Goal: Task Accomplishment & Management: Manage account settings

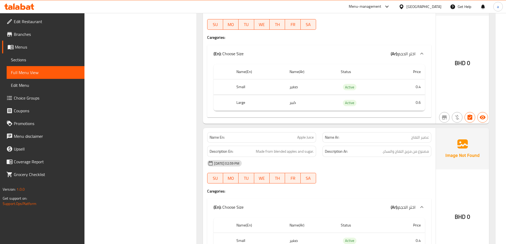
scroll to position [5056, 0]
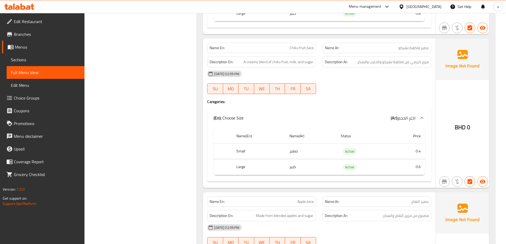
click at [35, 76] on link "Full Menu View" at bounding box center [46, 72] width 78 height 13
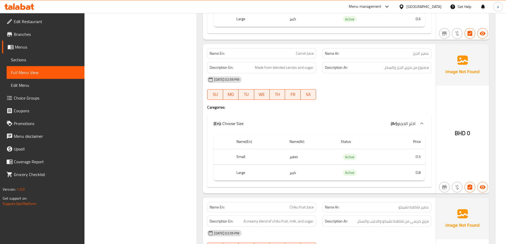
scroll to position [0, 0]
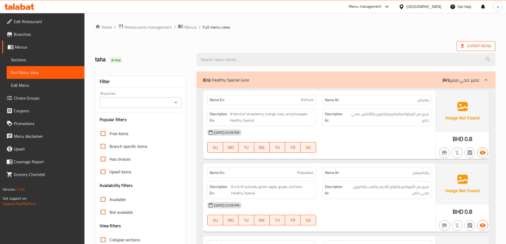
click at [461, 46] on icon at bounding box center [461, 45] width 5 height 5
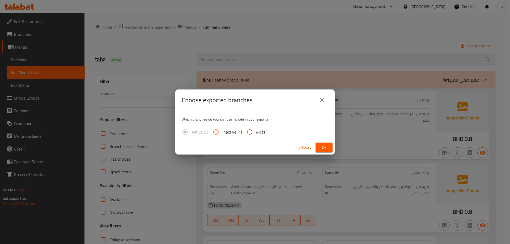
click at [280, 25] on div "Choose exported branches Which branches do you want to include in your export? …" at bounding box center [255, 122] width 510 height 244
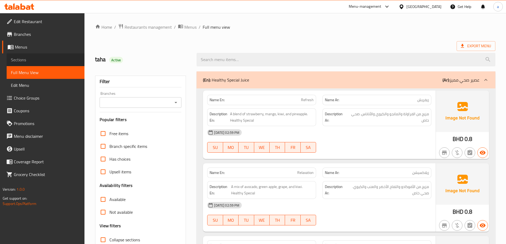
click at [29, 61] on span "Sections" at bounding box center [45, 60] width 69 height 6
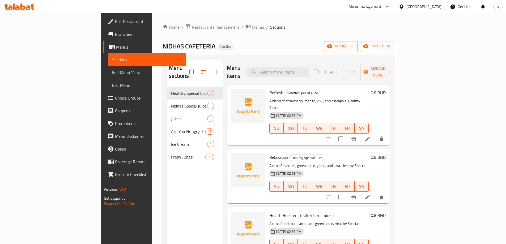
click at [357, 49] on button "import" at bounding box center [341, 46] width 34 height 10
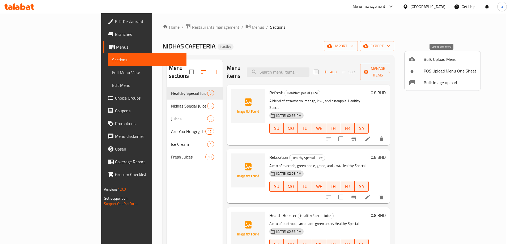
click at [446, 62] on span "Bulk Upload Menu" at bounding box center [449, 59] width 53 height 6
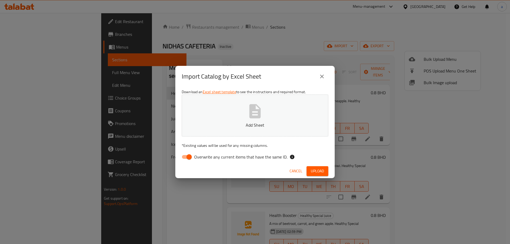
click at [258, 117] on icon "button" at bounding box center [254, 111] width 11 height 14
click at [197, 157] on span "Overwrite any current items that have the same ID." at bounding box center [240, 157] width 93 height 6
click at [197, 157] on input "Overwrite any current items that have the same ID." at bounding box center [189, 157] width 30 height 10
checkbox input "false"
click at [318, 169] on span "Upload" at bounding box center [317, 171] width 13 height 7
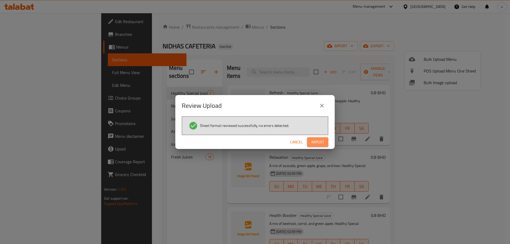
click at [320, 143] on span "Import" at bounding box center [317, 142] width 13 height 7
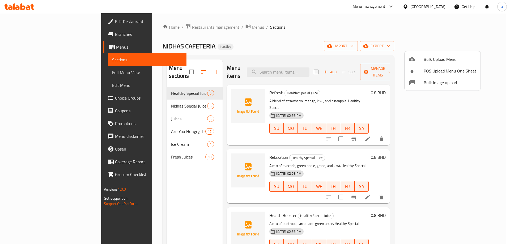
click at [25, 75] on div at bounding box center [255, 122] width 510 height 244
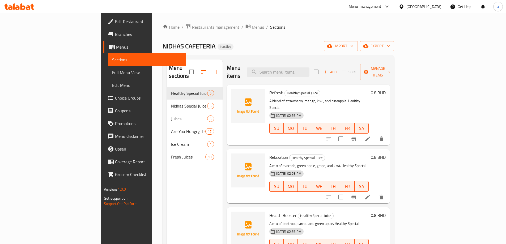
click at [112, 75] on span "Full Menu View" at bounding box center [146, 72] width 69 height 6
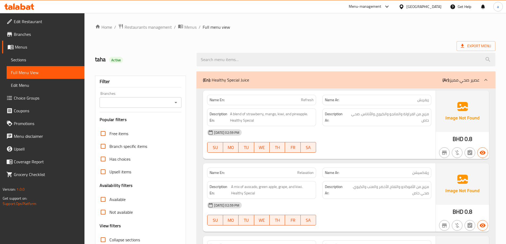
click at [250, 80] on div "(En): Healthy Special Juice (Ar): عصير صحي مميز" at bounding box center [341, 80] width 276 height 6
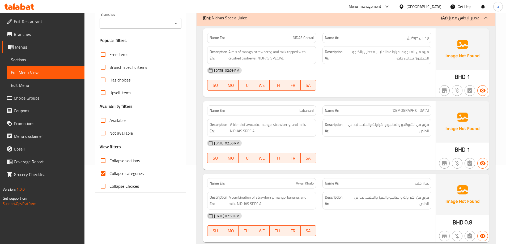
scroll to position [80, 0]
click at [118, 176] on span "Collapse categories" at bounding box center [126, 173] width 34 height 6
click at [109, 176] on input "Collapse categories" at bounding box center [103, 172] width 13 height 13
checkbox input "false"
click at [116, 161] on span "Collapse sections" at bounding box center [124, 160] width 31 height 6
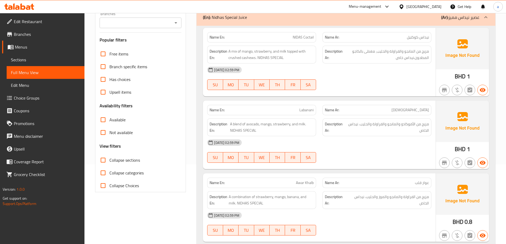
click at [109, 161] on input "Collapse sections" at bounding box center [103, 160] width 13 height 13
checkbox input "true"
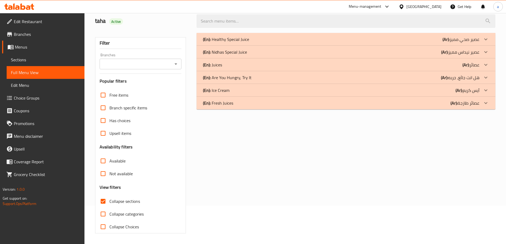
scroll to position [38, 0]
click at [31, 70] on span "Full Menu View" at bounding box center [45, 72] width 69 height 6
click at [16, 58] on span "Sections" at bounding box center [45, 60] width 69 height 6
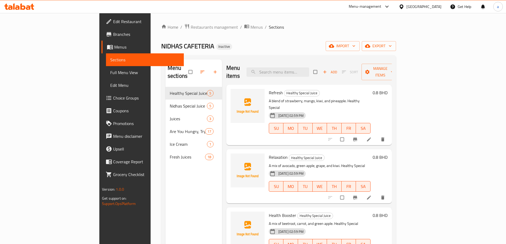
click at [110, 72] on span "Full Menu View" at bounding box center [144, 72] width 69 height 6
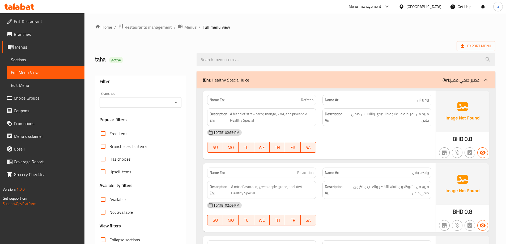
scroll to position [106, 0]
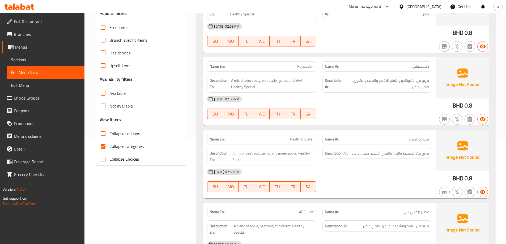
click at [125, 139] on label "Collapse sections" at bounding box center [118, 133] width 43 height 13
click at [109, 139] on input "Collapse sections" at bounding box center [103, 133] width 13 height 13
checkbox input "true"
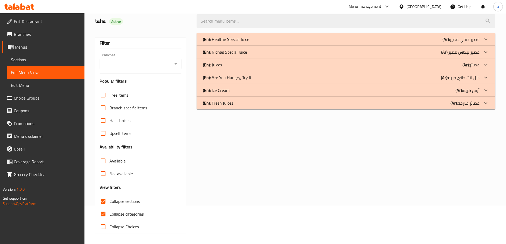
click at [127, 211] on span "Collapse categories" at bounding box center [126, 214] width 34 height 6
click at [109, 208] on input "Collapse categories" at bounding box center [103, 214] width 13 height 13
checkbox input "false"
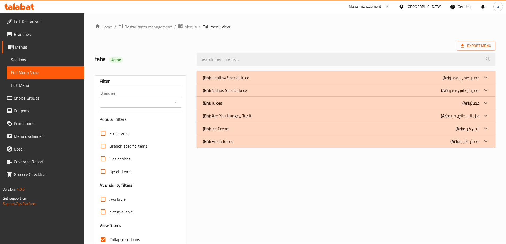
scroll to position [0, 0]
click at [26, 62] on span "Sections" at bounding box center [45, 60] width 69 height 6
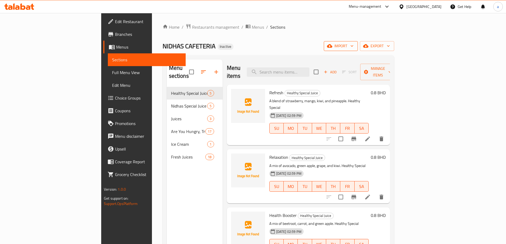
click at [354, 45] on icon "button" at bounding box center [351, 45] width 5 height 5
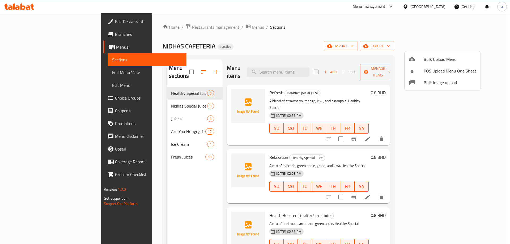
click at [445, 55] on li "Bulk Upload Menu" at bounding box center [442, 59] width 76 height 12
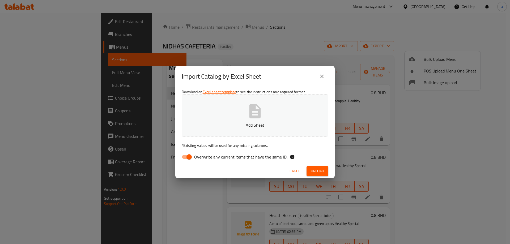
click at [312, 110] on button "Add Sheet" at bounding box center [255, 115] width 147 height 42
click at [186, 153] on input "Overwrite any current items that have the same ID." at bounding box center [189, 157] width 30 height 10
checkbox input "false"
click at [312, 166] on button "Upload" at bounding box center [317, 171] width 22 height 10
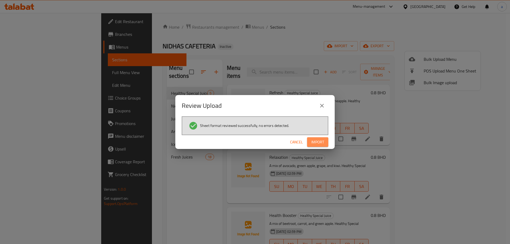
click at [314, 138] on button "Import" at bounding box center [317, 142] width 21 height 10
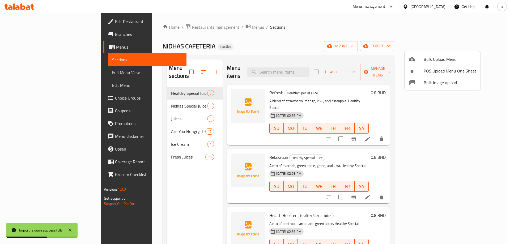
click at [158, 162] on div at bounding box center [255, 122] width 510 height 244
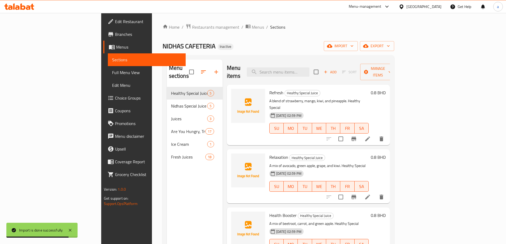
click at [112, 61] on span "Sections" at bounding box center [146, 60] width 69 height 6
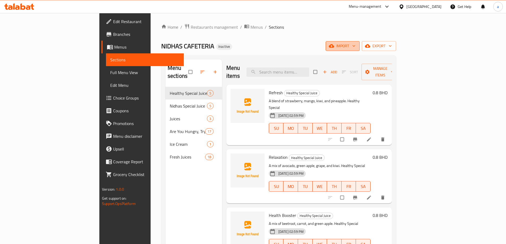
click at [359, 42] on button "import" at bounding box center [342, 46] width 34 height 10
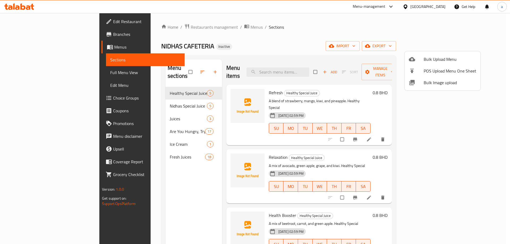
click at [419, 63] on li "Bulk Upload Menu" at bounding box center [442, 59] width 76 height 12
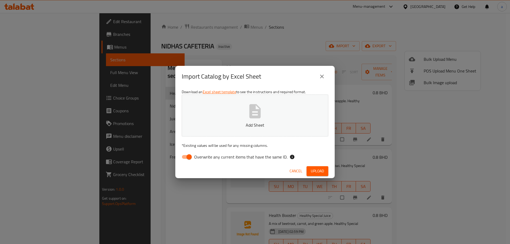
click at [289, 118] on button "Add Sheet" at bounding box center [255, 115] width 147 height 42
click at [187, 158] on input "Overwrite any current items that have the same ID." at bounding box center [189, 157] width 30 height 10
checkbox input "false"
click at [316, 171] on span "Upload" at bounding box center [317, 171] width 13 height 7
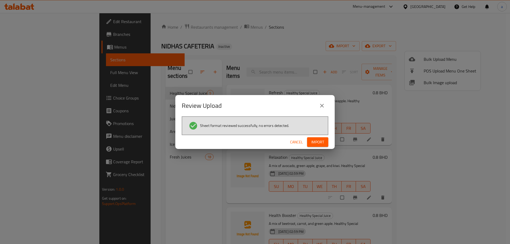
click at [314, 143] on span "Import" at bounding box center [317, 142] width 13 height 7
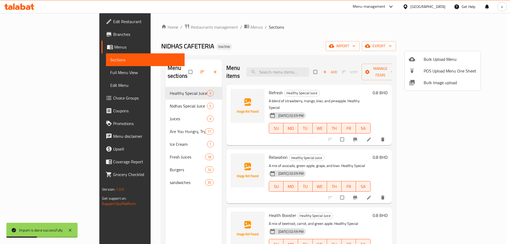
click at [36, 71] on div at bounding box center [255, 122] width 510 height 244
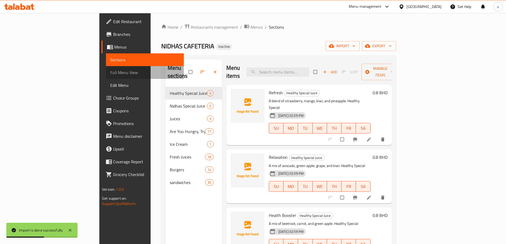
click at [110, 71] on span "Full Menu View" at bounding box center [144, 72] width 69 height 6
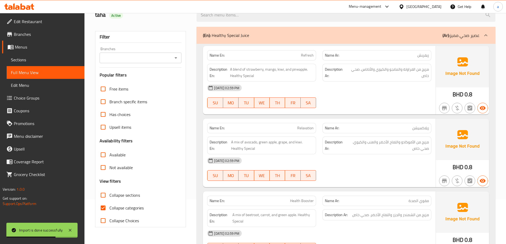
scroll to position [80, 0]
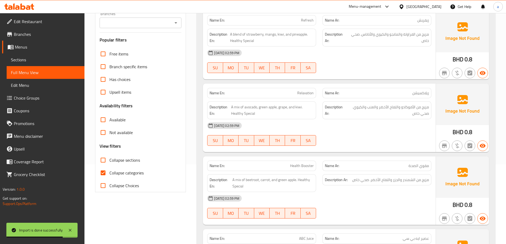
click at [119, 160] on span "Collapse sections" at bounding box center [124, 160] width 31 height 6
click at [109, 160] on input "Collapse sections" at bounding box center [103, 160] width 13 height 13
checkbox input "true"
click at [121, 171] on span "Collapse categories" at bounding box center [126, 173] width 34 height 6
click at [109, 171] on input "Collapse categories" at bounding box center [103, 172] width 13 height 13
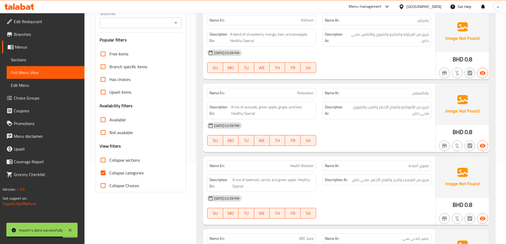
checkbox input "false"
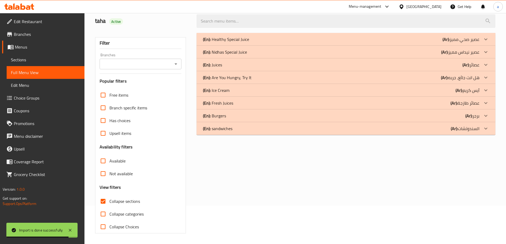
scroll to position [38, 0]
click at [342, 115] on div "(En): Burgers (Ar): برجر" at bounding box center [341, 116] width 276 height 6
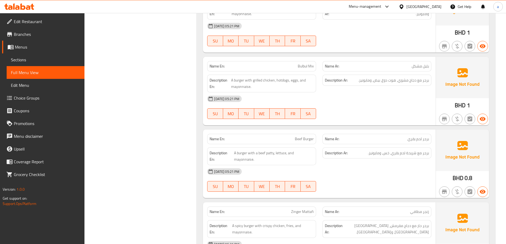
scroll to position [979, 0]
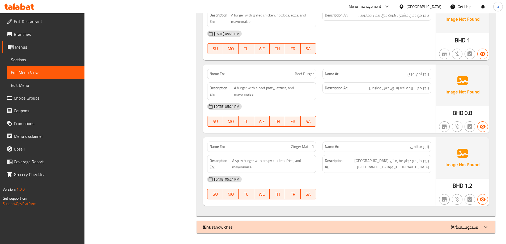
click at [409, 229] on div "(En): sandwiches (Ar): السندوتشات" at bounding box center [341, 227] width 276 height 6
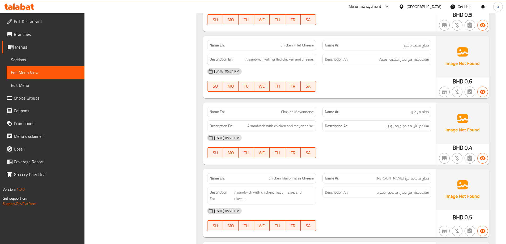
scroll to position [1192, 0]
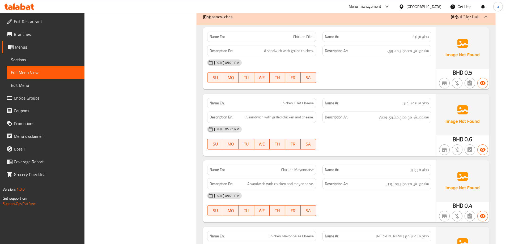
click at [31, 62] on span "Sections" at bounding box center [45, 60] width 69 height 6
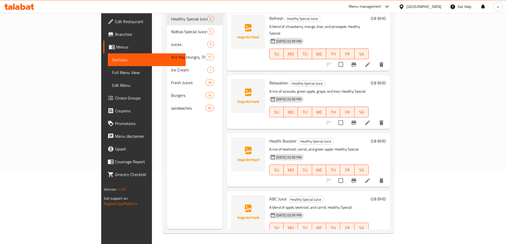
scroll to position [74, 0]
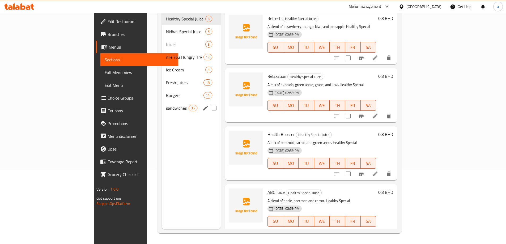
click at [166, 105] on span "sandwiches" at bounding box center [177, 108] width 23 height 6
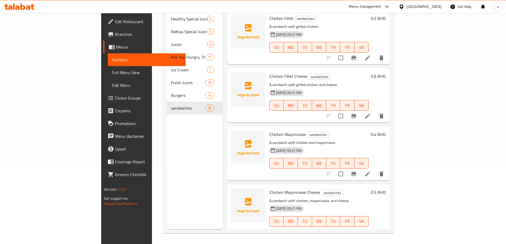
click at [375, 111] on li at bounding box center [367, 116] width 15 height 10
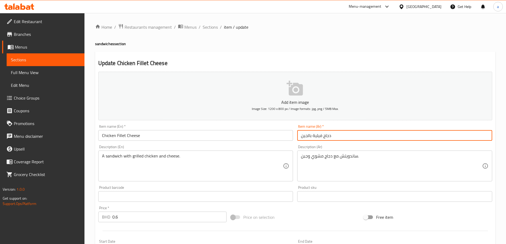
click at [303, 136] on input "دجاج فيلية بالجين" at bounding box center [394, 135] width 195 height 11
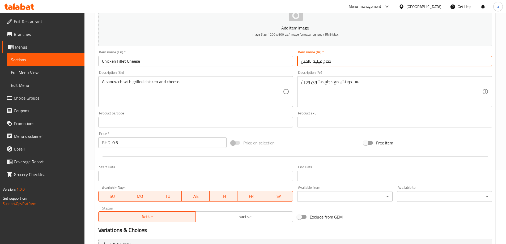
scroll to position [131, 0]
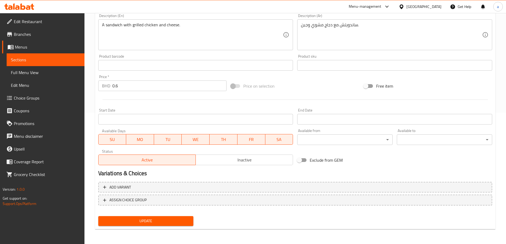
type input "دجاج فيلية بالجبن"
click at [159, 218] on span "Update" at bounding box center [145, 221] width 87 height 7
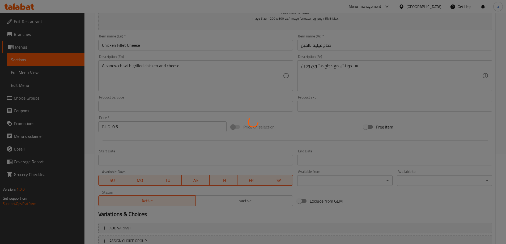
scroll to position [0, 0]
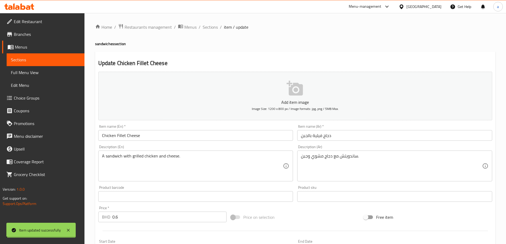
click at [206, 26] on span "Sections" at bounding box center [210, 27] width 15 height 6
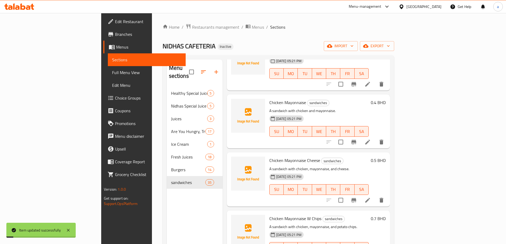
scroll to position [159, 0]
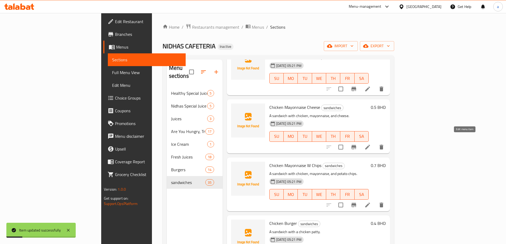
click at [371, 144] on icon at bounding box center [367, 147] width 6 height 6
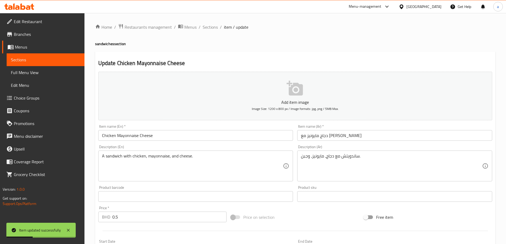
click at [303, 137] on input "دجاج مايونيز مع جين" at bounding box center [394, 135] width 195 height 11
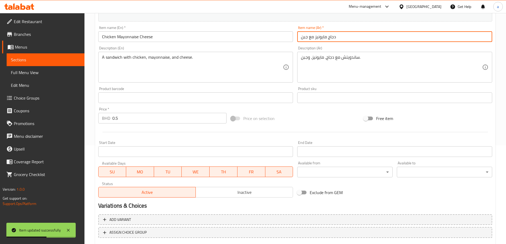
scroll to position [131, 0]
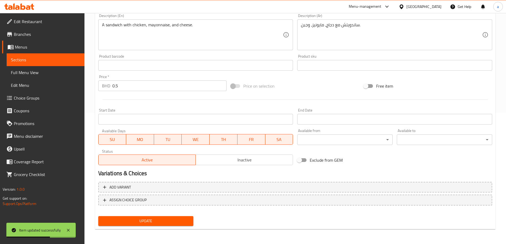
type input "دجاج مايونيز مع جبن"
click at [166, 224] on span "Update" at bounding box center [145, 221] width 87 height 7
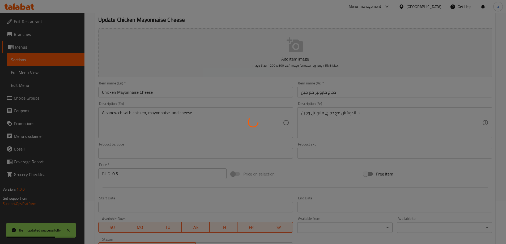
scroll to position [0, 0]
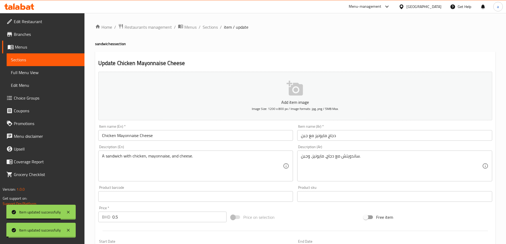
click at [217, 29] on ol "Home / Restaurants management / Menus / Sections / item / update" at bounding box center [295, 27] width 400 height 7
click at [216, 29] on span "Sections" at bounding box center [210, 27] width 15 height 6
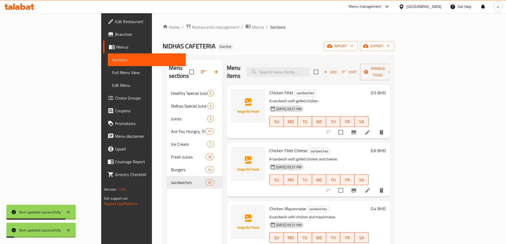
click at [112, 71] on span "Full Menu View" at bounding box center [146, 72] width 69 height 6
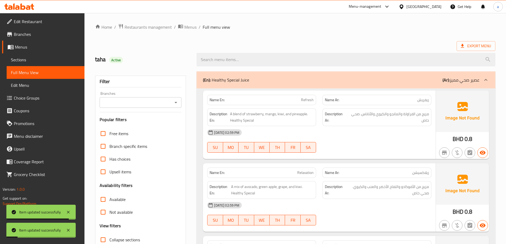
scroll to position [106, 0]
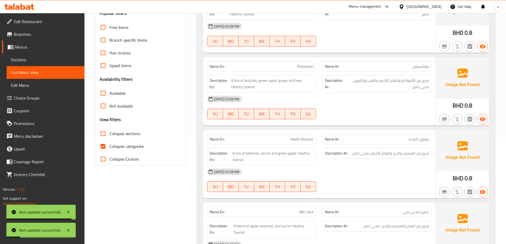
click at [114, 128] on label "Collapse sections" at bounding box center [118, 133] width 43 height 13
click at [109, 128] on input "Collapse sections" at bounding box center [103, 133] width 13 height 13
checkbox input "true"
click at [118, 145] on span "Collapse categories" at bounding box center [126, 146] width 34 height 6
click at [109, 145] on input "Collapse categories" at bounding box center [103, 146] width 13 height 13
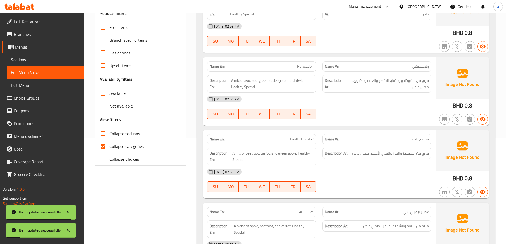
checkbox input "false"
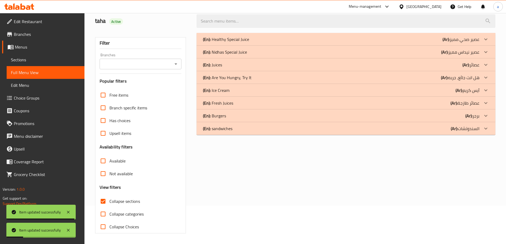
scroll to position [38, 0]
click at [399, 126] on div "(En): sandwiches (Ar): السندوتشات" at bounding box center [341, 128] width 276 height 6
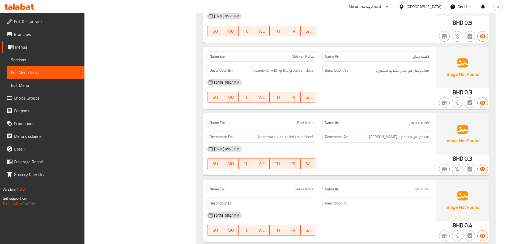
scroll to position [2308, 0]
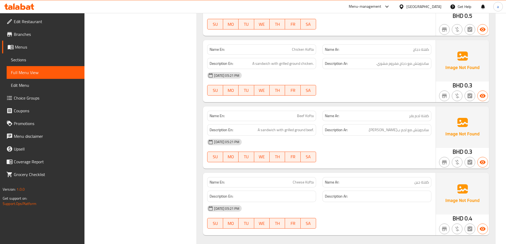
drag, startPoint x: 40, startPoint y: 59, endPoint x: 77, endPoint y: 59, distance: 36.9
click at [40, 59] on span "Sections" at bounding box center [45, 60] width 69 height 6
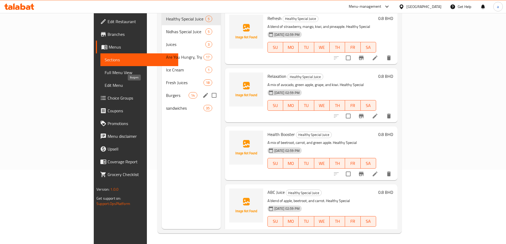
click at [166, 92] on span "Burgers" at bounding box center [177, 95] width 23 height 6
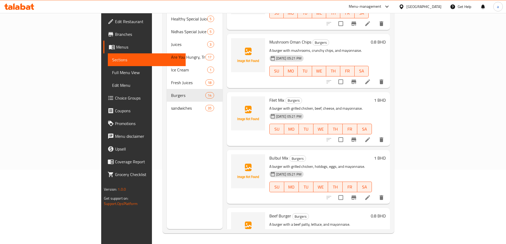
scroll to position [478, 0]
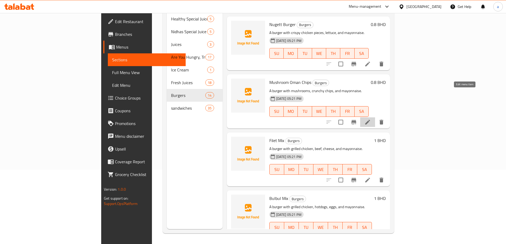
click at [371, 119] on icon at bounding box center [367, 122] width 6 height 6
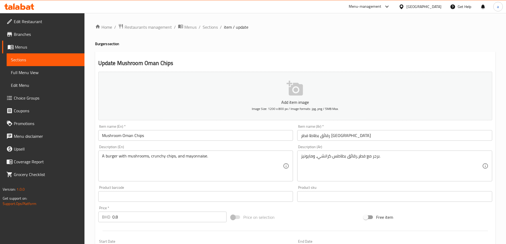
click at [319, 135] on input "رقائق بطاطا فطر عمان" at bounding box center [394, 135] width 195 height 11
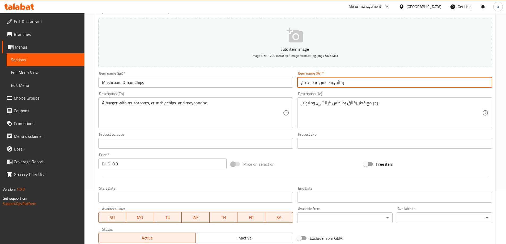
scroll to position [131, 0]
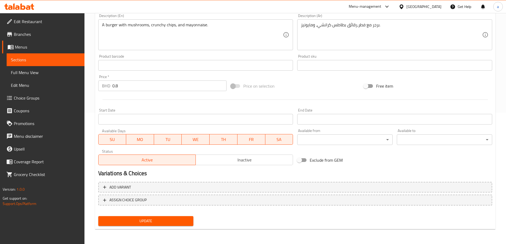
type input "رقائق بطاطس فطر عمان"
click at [167, 222] on span "Update" at bounding box center [145, 221] width 87 height 7
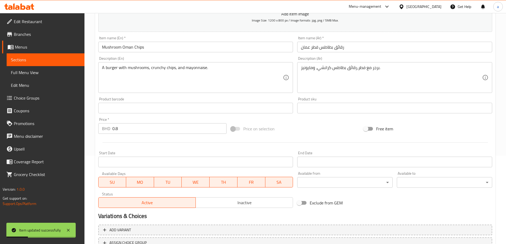
scroll to position [0, 0]
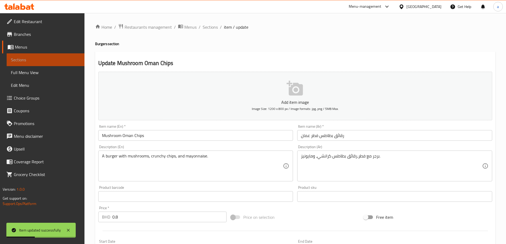
click at [40, 61] on span "Sections" at bounding box center [45, 60] width 69 height 6
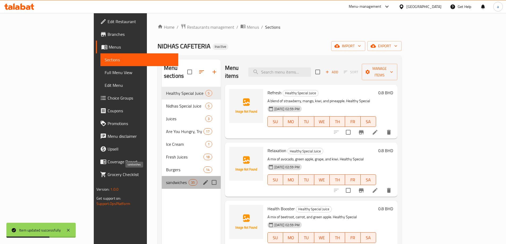
click at [166, 179] on span "sandwiches" at bounding box center [177, 182] width 23 height 6
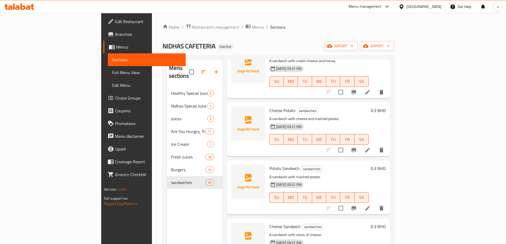
scroll to position [1247, 0]
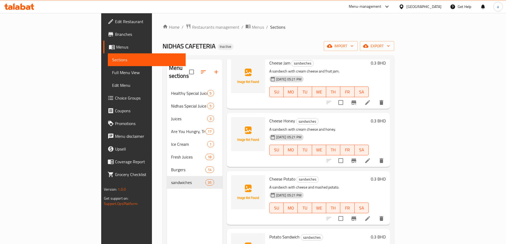
click at [371, 215] on icon at bounding box center [367, 218] width 6 height 6
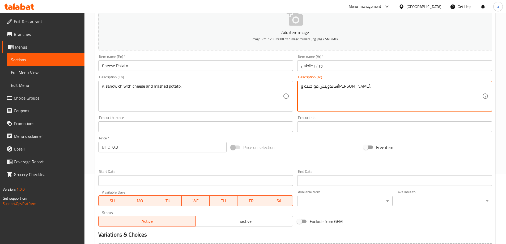
scroll to position [131, 0]
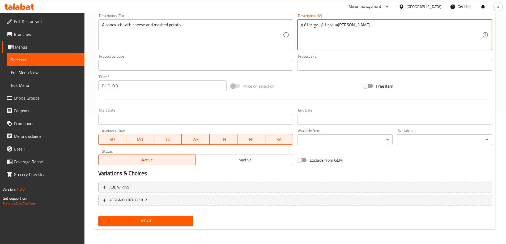
type textarea "ساندويتش مع جبنة وبطاطس مهروسة."
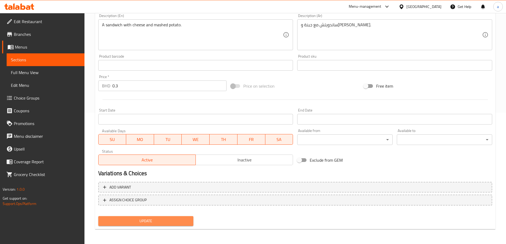
click at [147, 221] on span "Update" at bounding box center [145, 221] width 87 height 7
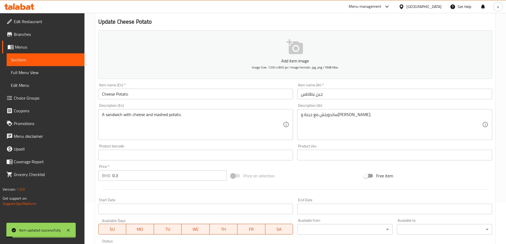
scroll to position [0, 0]
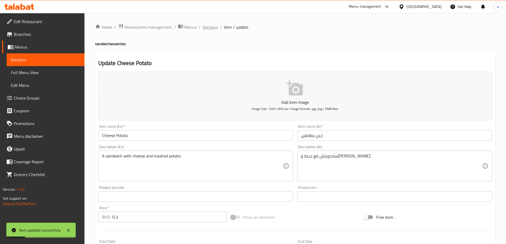
click at [208, 27] on span "Sections" at bounding box center [210, 27] width 15 height 6
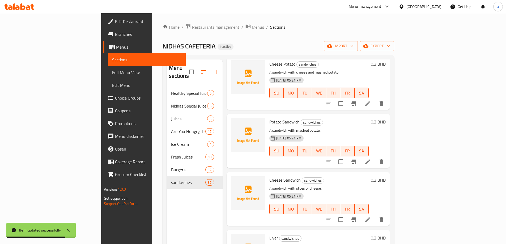
scroll to position [1354, 0]
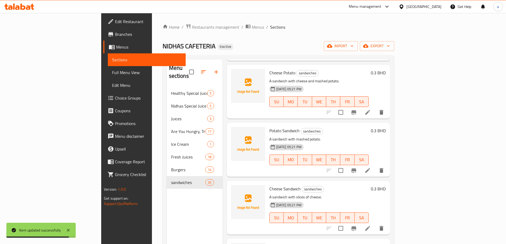
click at [371, 167] on icon at bounding box center [367, 170] width 6 height 6
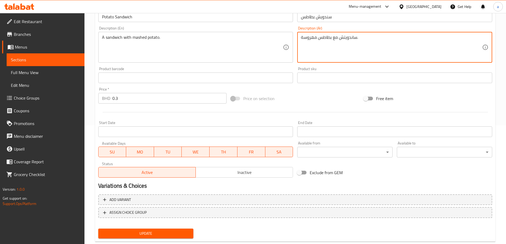
scroll to position [131, 0]
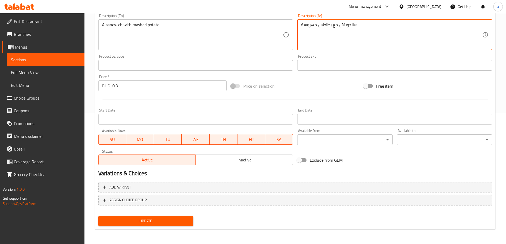
type textarea "ساندويتش مع بطاطس مهروسة."
click at [157, 219] on span "Update" at bounding box center [145, 221] width 87 height 7
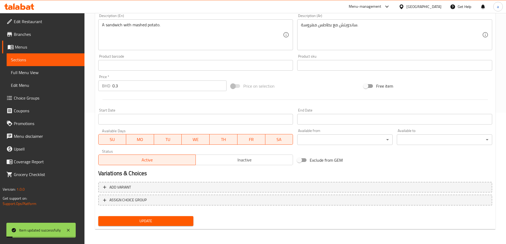
click at [53, 67] on link "Full Menu View" at bounding box center [46, 72] width 78 height 13
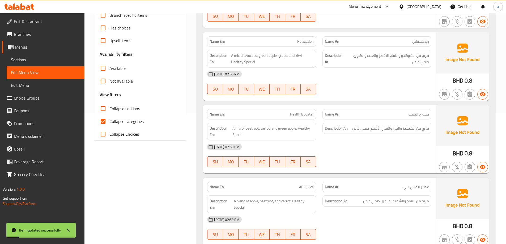
drag, startPoint x: 110, startPoint y: 122, endPoint x: 382, endPoint y: 18, distance: 291.8
click at [110, 122] on span "Collapse categories" at bounding box center [126, 121] width 34 height 6
click at [109, 122] on input "Collapse categories" at bounding box center [103, 121] width 13 height 13
checkbox input "false"
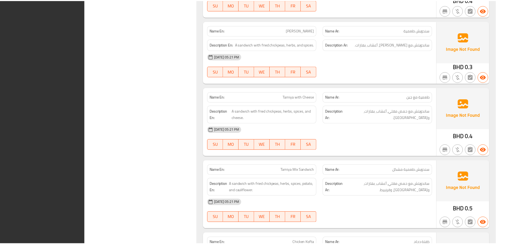
scroll to position [8575, 0]
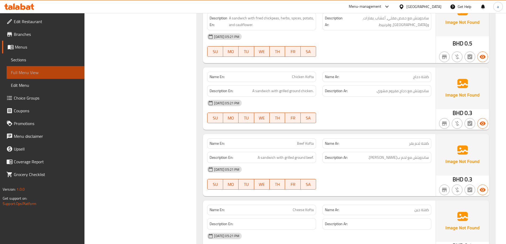
click at [37, 74] on span "Full Menu View" at bounding box center [45, 72] width 69 height 6
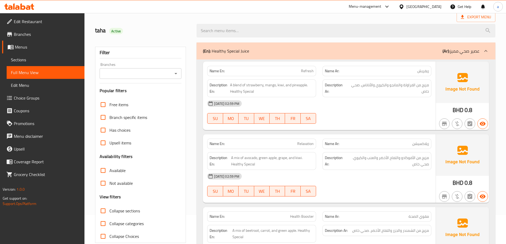
scroll to position [0, 0]
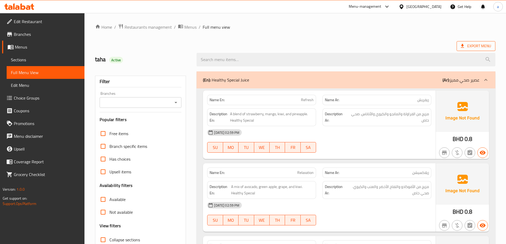
click at [479, 48] on span "Export Menu" at bounding box center [475, 46] width 30 height 7
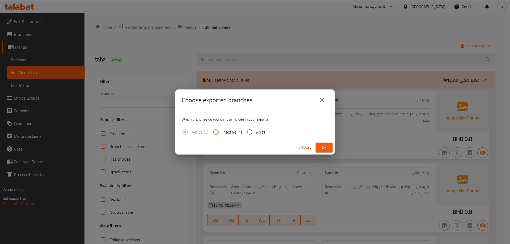
click at [252, 131] on input "All (1)" at bounding box center [249, 132] width 13 height 13
radio input "true"
click at [322, 149] on span "Ok" at bounding box center [324, 147] width 8 height 7
